Goal: Task Accomplishment & Management: Manage account settings

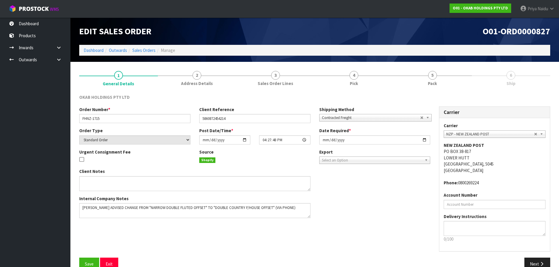
click at [101, 53] on li "Dashboard" at bounding box center [94, 50] width 20 height 6
click at [99, 52] on link "Dashboard" at bounding box center [94, 51] width 20 height 6
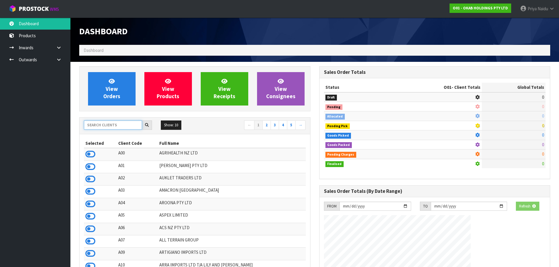
click at [104, 123] on input "text" at bounding box center [113, 125] width 58 height 9
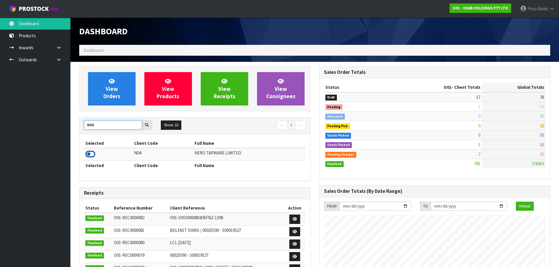
type input "N04"
click at [92, 155] on icon at bounding box center [90, 154] width 10 height 9
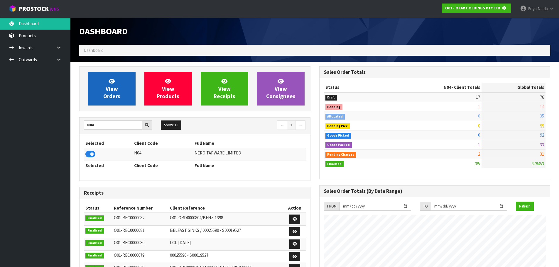
scroll to position [366, 240]
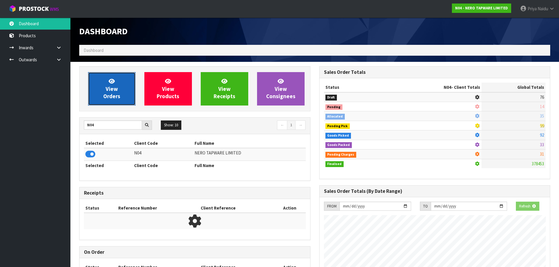
click at [103, 94] on span "View Orders" at bounding box center [111, 89] width 17 height 22
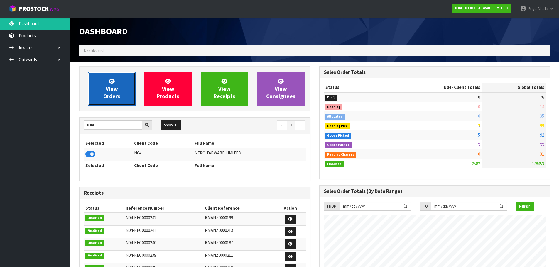
scroll to position [457, 240]
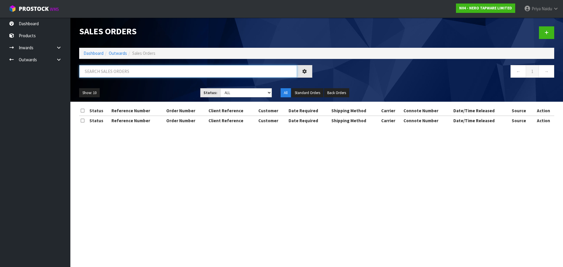
click at [116, 75] on input "text" at bounding box center [188, 71] width 218 height 13
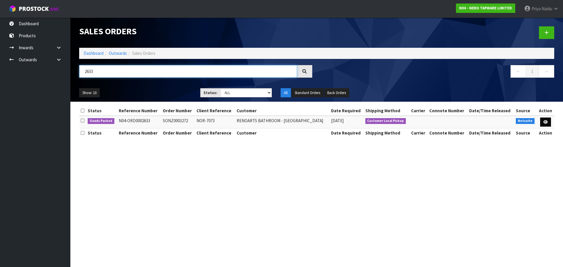
type input "2633"
click at [546, 123] on icon at bounding box center [546, 122] width 4 height 4
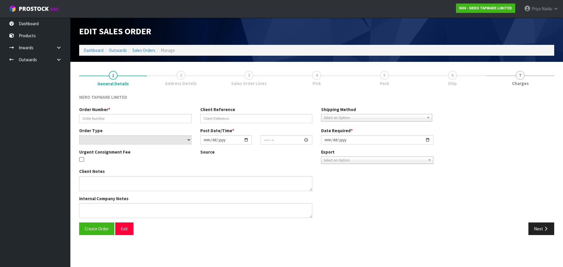
type input "SONZ0003272"
type input "NOR-7073"
select select "number:0"
type input "[DATE]"
type input "15:15:07.000"
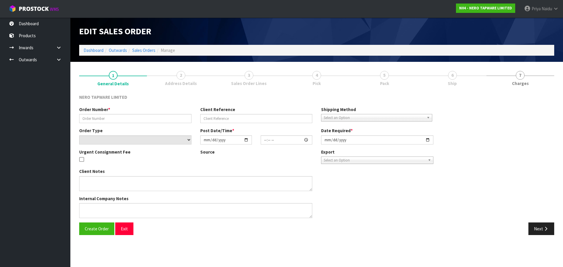
type input "[DATE]"
type textarea "customer pick up 26/08"
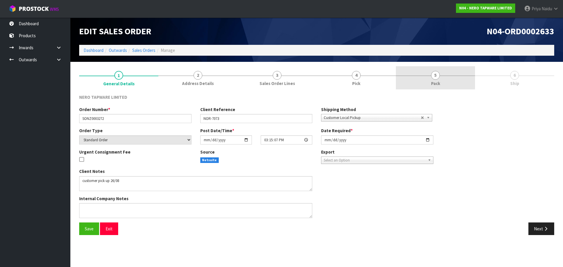
click at [424, 84] on link "5 Pack" at bounding box center [435, 77] width 79 height 23
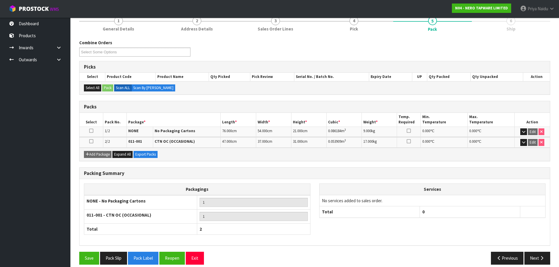
scroll to position [61, 0]
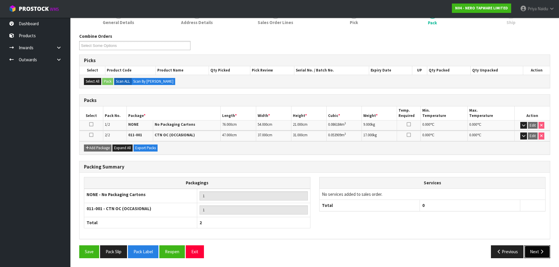
click at [536, 252] on button "Next" at bounding box center [537, 252] width 26 height 13
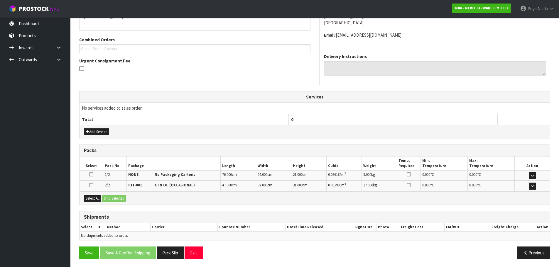
scroll to position [117, 0]
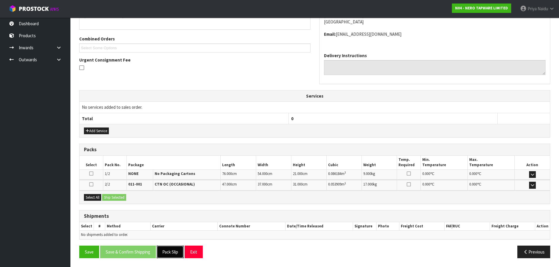
click at [170, 254] on button "Pack Slip" at bounding box center [170, 252] width 27 height 13
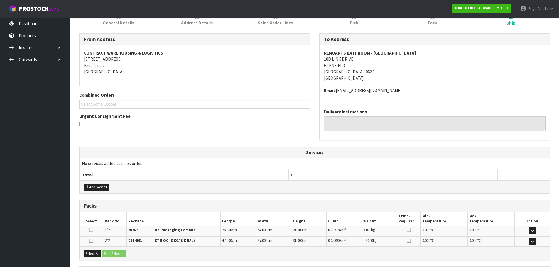
scroll to position [0, 0]
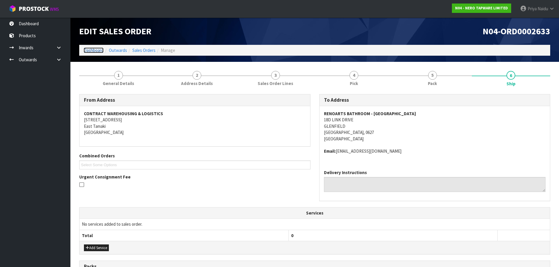
click at [92, 50] on link "Dashboard" at bounding box center [94, 51] width 20 height 6
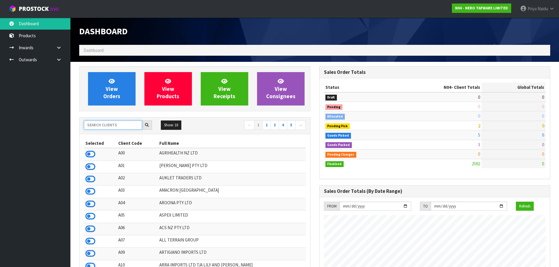
click at [104, 123] on input "text" at bounding box center [113, 125] width 58 height 9
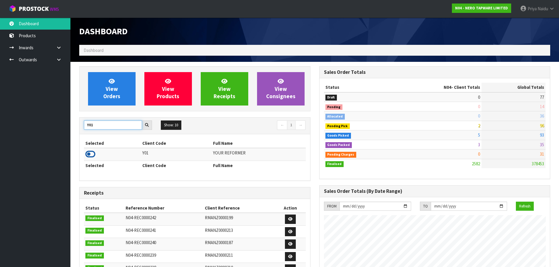
type input "Y01"
click at [93, 156] on icon at bounding box center [90, 154] width 10 height 9
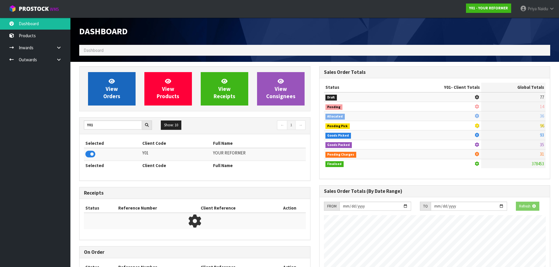
scroll to position [366, 240]
click at [112, 86] on span "View Orders" at bounding box center [111, 89] width 17 height 22
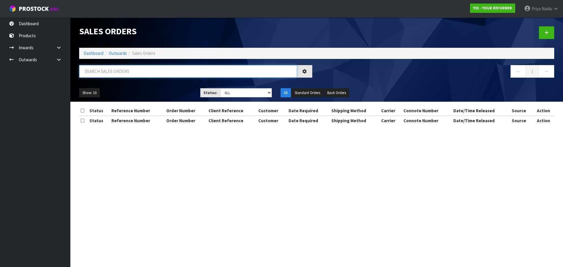
click at [119, 75] on input "text" at bounding box center [188, 71] width 218 height 13
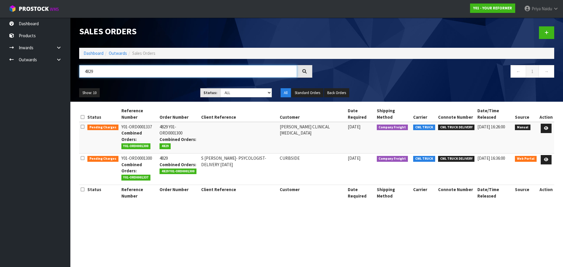
type input "4829"
click at [139, 80] on div "4829" at bounding box center [196, 73] width 242 height 17
click at [280, 161] on td "CURBSIDE" at bounding box center [312, 169] width 68 height 31
click at [282, 160] on td "CURBSIDE" at bounding box center [312, 169] width 68 height 31
drag, startPoint x: 89, startPoint y: 53, endPoint x: 92, endPoint y: 57, distance: 4.0
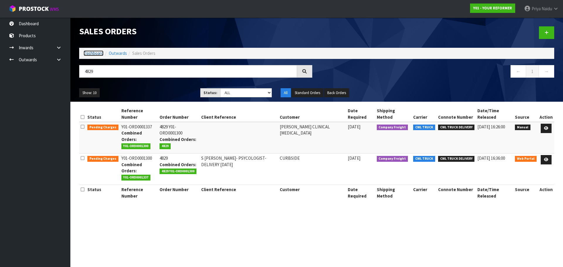
click at [89, 53] on link "Dashboard" at bounding box center [94, 53] width 20 height 6
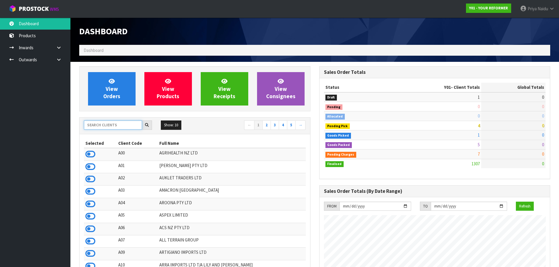
scroll to position [444, 240]
click at [107, 129] on input "text" at bounding box center [113, 125] width 58 height 9
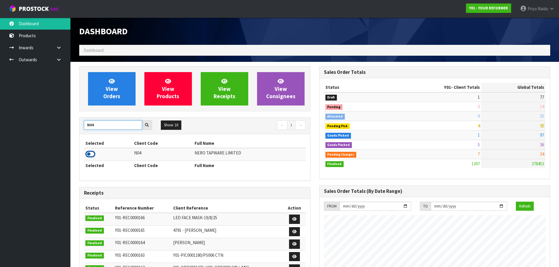
type input "N04"
click at [87, 152] on icon at bounding box center [90, 154] width 10 height 9
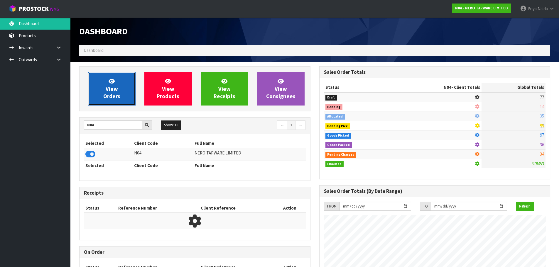
click at [112, 90] on span "View Orders" at bounding box center [111, 89] width 17 height 22
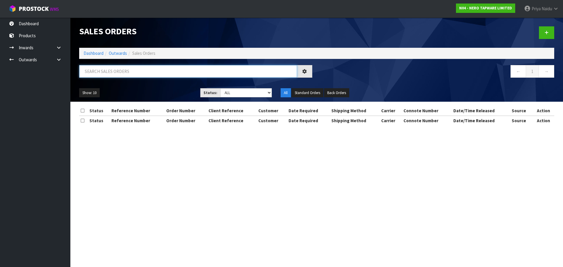
click at [134, 73] on input "text" at bounding box center [188, 71] width 218 height 13
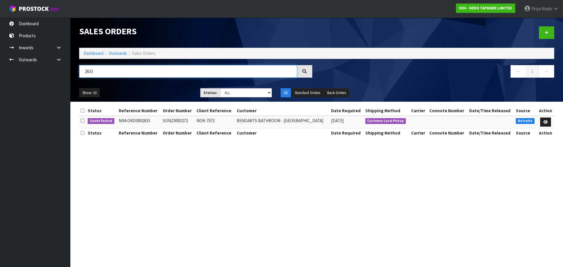
type input "2633"
click at [150, 87] on div "Show: 10 5 10 25 50 Status: Draft Pending Allocated Pending Pick Goods Picked G…" at bounding box center [317, 93] width 484 height 18
click at [151, 87] on div "Show: 10 5 10 25 50 Status: Draft Pending Allocated Pending Pick Goods Picked G…" at bounding box center [317, 93] width 484 height 18
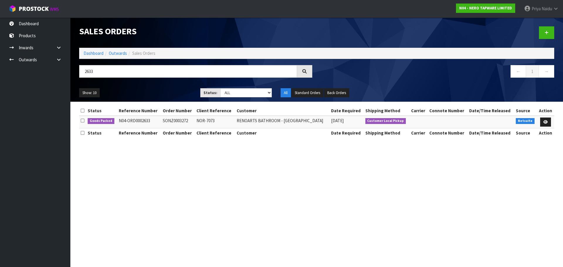
click at [151, 87] on div "Show: 10 5 10 25 50 Status: Draft Pending Allocated Pending Pick Goods Picked G…" at bounding box center [317, 93] width 484 height 18
click at [544, 121] on icon at bounding box center [546, 122] width 4 height 4
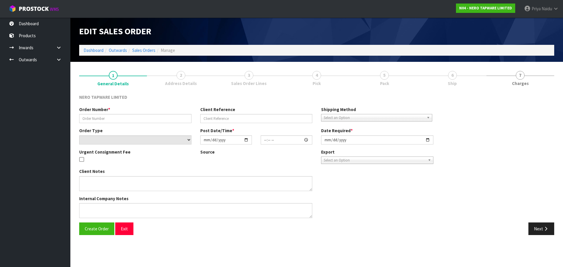
type input "SONZ0003272"
type input "NOR-7073"
select select "number:0"
type input "[DATE]"
type input "15:15:07.000"
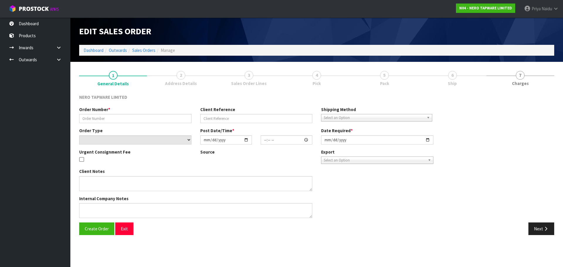
type input "[DATE]"
type textarea "customer pick up 26/08"
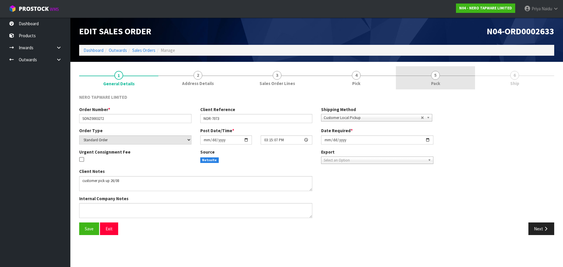
click at [440, 80] on link "5 Pack" at bounding box center [435, 77] width 79 height 23
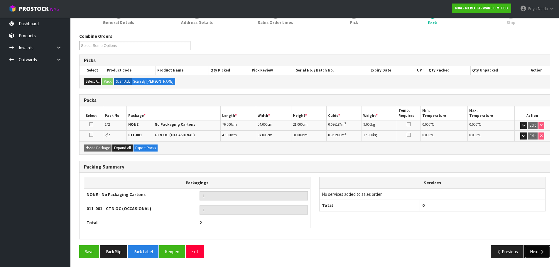
click at [533, 253] on button "Next" at bounding box center [537, 252] width 26 height 13
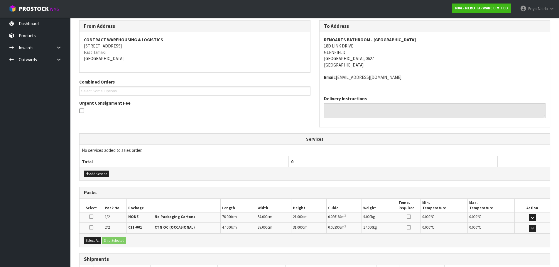
scroll to position [117, 0]
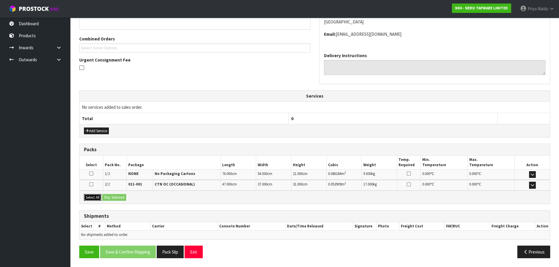
click at [92, 195] on button "Select All" at bounding box center [92, 197] width 17 height 7
drag, startPoint x: 111, startPoint y: 194, endPoint x: 125, endPoint y: 194, distance: 14.1
click at [114, 194] on div "Select All Ship Selected" at bounding box center [314, 197] width 470 height 13
click at [125, 194] on button "Ship Selected" at bounding box center [114, 197] width 24 height 7
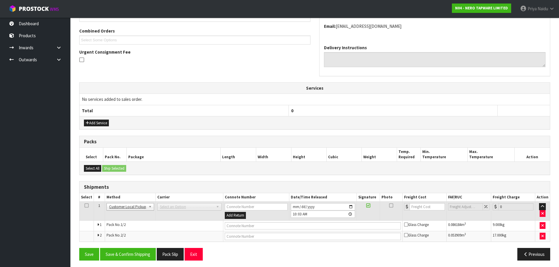
scroll to position [127, 0]
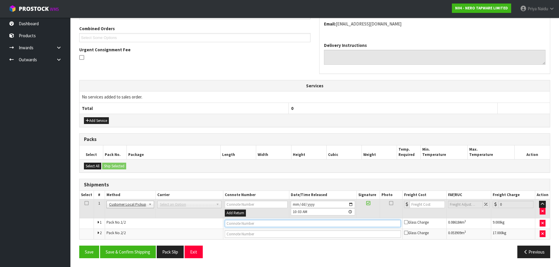
click at [246, 224] on input "text" at bounding box center [313, 223] width 176 height 7
type input "CUSTOMER COLLECTED"
click at [138, 253] on button "Save & Confirm Shipping" at bounding box center [128, 252] width 56 height 13
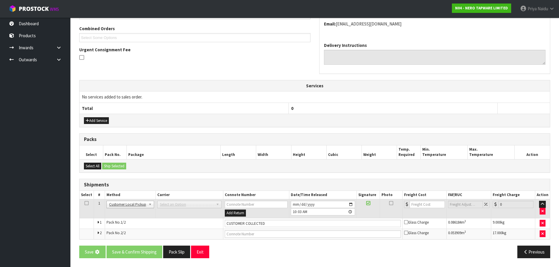
scroll to position [0, 0]
